Goal: Check status: Check status

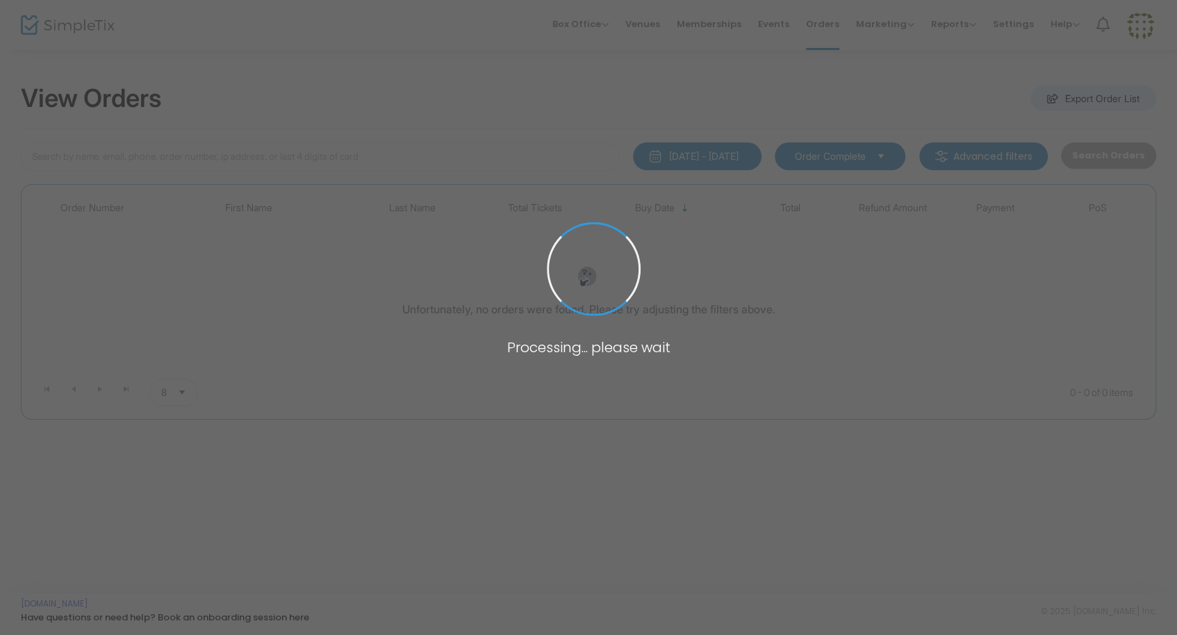
type input "[PERSON_NAME]"
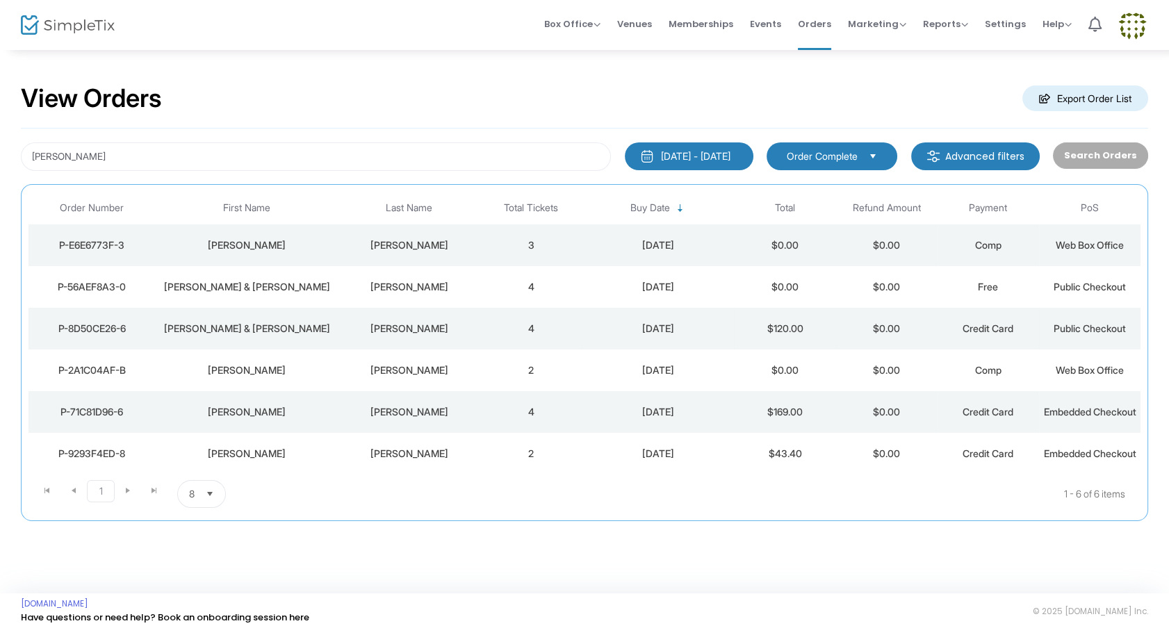
click at [1095, 322] on span "Public Checkout" at bounding box center [1089, 328] width 72 height 12
click at [1107, 282] on span "Public Checkout" at bounding box center [1089, 287] width 72 height 12
click at [1086, 328] on span "Public Checkout" at bounding box center [1089, 328] width 72 height 12
